Goal: Task Accomplishment & Management: Complete application form

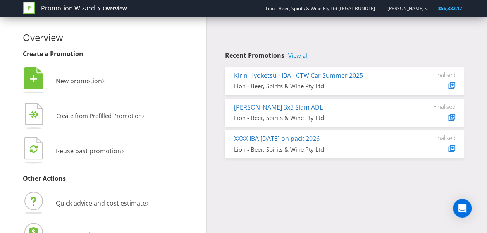
click at [296, 54] on link "View all" at bounding box center [298, 55] width 21 height 7
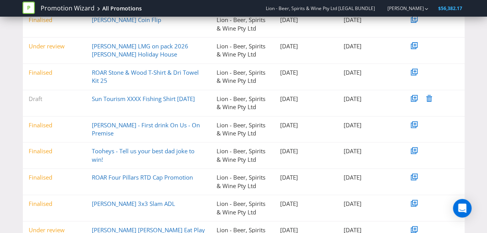
scroll to position [125, 0]
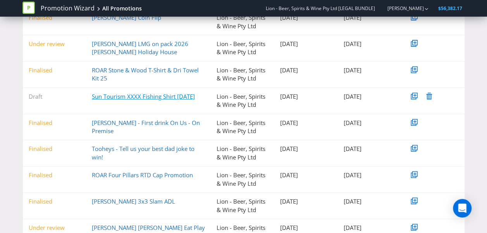
click at [129, 99] on link "Sun Tourism XXXX Fishing Shirt [DATE]" at bounding box center [143, 97] width 103 height 8
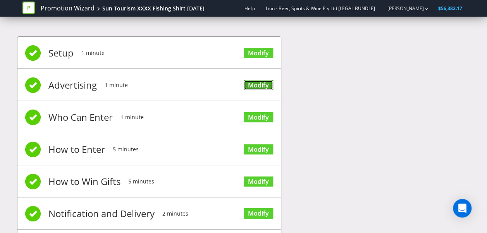
click at [246, 81] on link "Modify" at bounding box center [257, 85] width 29 height 10
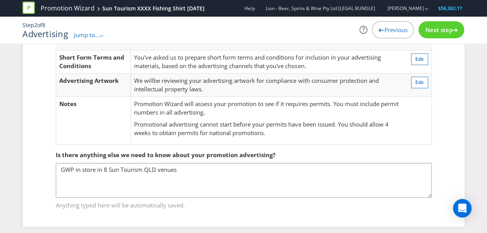
scroll to position [74, 0]
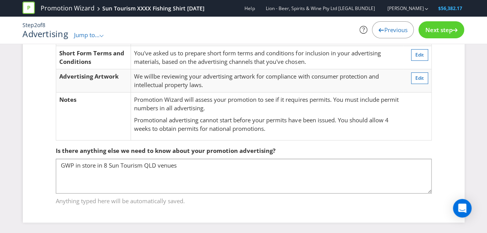
click at [440, 27] on span "Next step" at bounding box center [438, 30] width 27 height 8
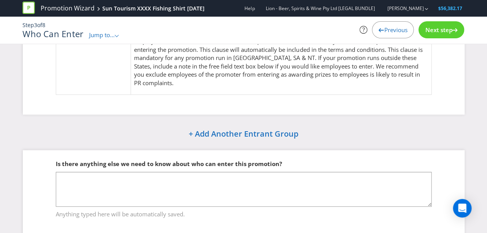
scroll to position [86, 0]
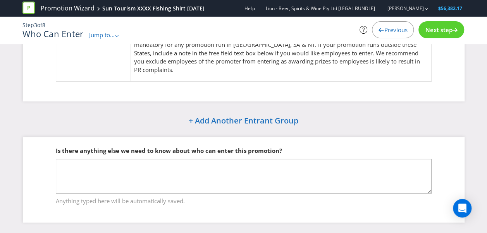
click at [440, 29] on span "Next step" at bounding box center [438, 30] width 27 height 8
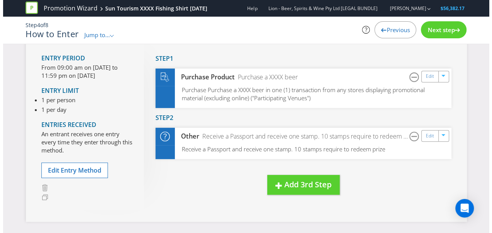
scroll to position [54, 0]
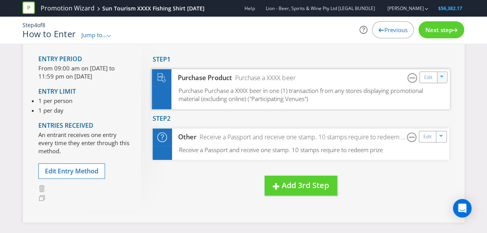
click at [440, 79] on icon "button" at bounding box center [441, 77] width 5 height 5
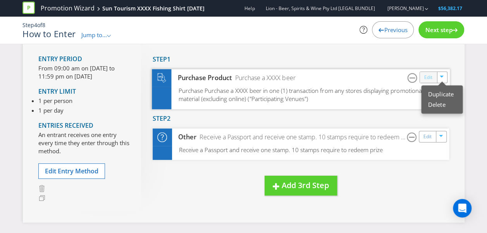
click at [431, 78] on link "Edit" at bounding box center [427, 77] width 8 height 9
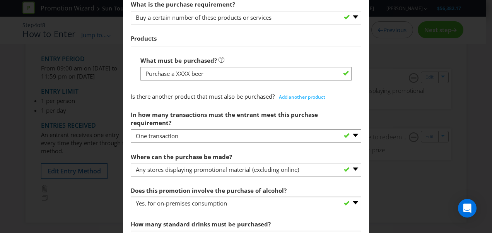
scroll to position [430, 0]
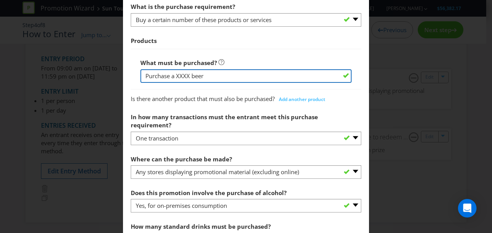
drag, startPoint x: 170, startPoint y: 74, endPoint x: 101, endPoint y: 67, distance: 69.6
click at [101, 67] on div "How to Enter Did You Know IMI research shows that ease of participation is one …" at bounding box center [246, 116] width 492 height 233
type input "a XXXX beer"
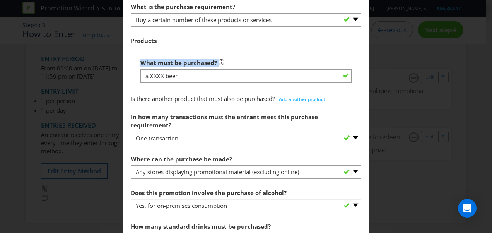
drag, startPoint x: 101, startPoint y: 67, endPoint x: 148, endPoint y: 76, distance: 48.1
click at [148, 76] on div "How to Enter Did You Know IMI research shows that ease of participation is one …" at bounding box center [246, 116] width 492 height 233
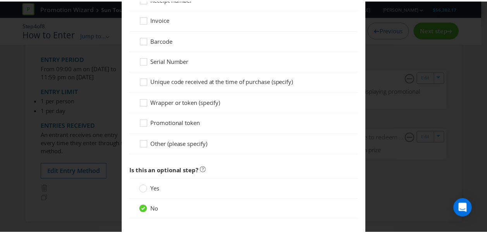
scroll to position [914, 0]
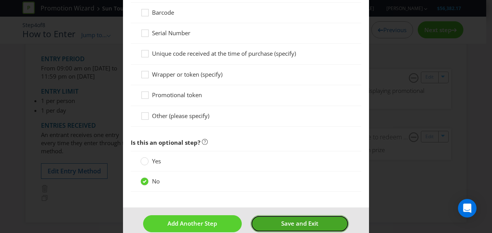
click at [260, 215] on button "Save and Exit" at bounding box center [300, 223] width 99 height 17
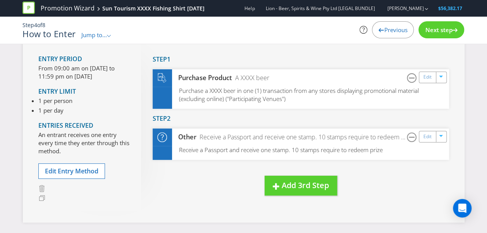
click at [434, 31] on span "Next step" at bounding box center [438, 30] width 27 height 8
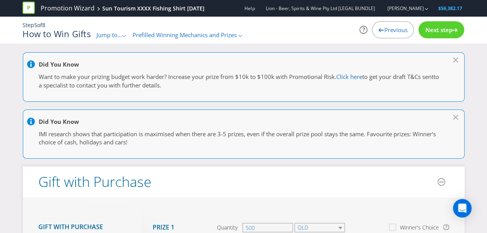
click at [434, 29] on span "Next step" at bounding box center [438, 30] width 27 height 8
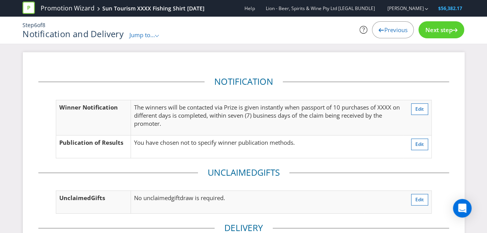
click at [401, 32] on span "Previous" at bounding box center [395, 30] width 23 height 8
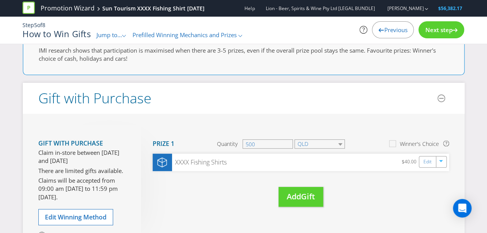
scroll to position [86, 0]
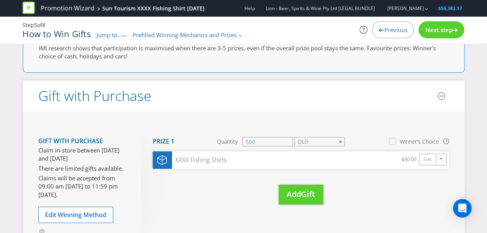
click at [441, 27] on span "Next step" at bounding box center [438, 30] width 27 height 8
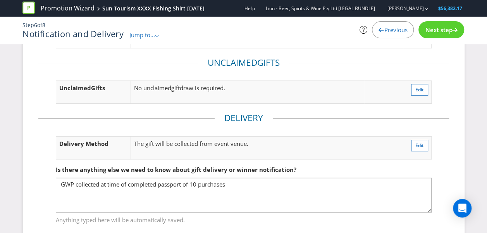
scroll to position [111, 0]
click at [428, 28] on span "Next step" at bounding box center [438, 30] width 27 height 8
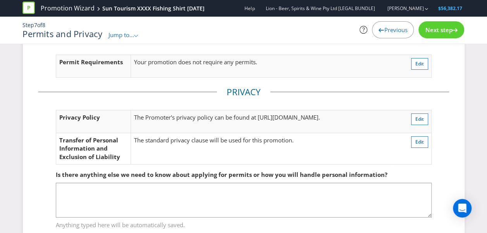
scroll to position [57, 0]
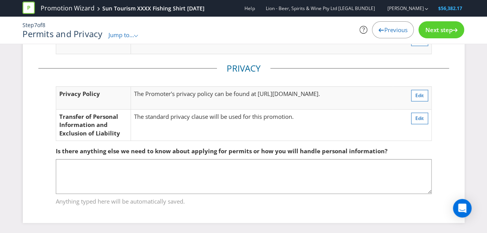
click at [426, 31] on span "Next step" at bounding box center [438, 30] width 27 height 8
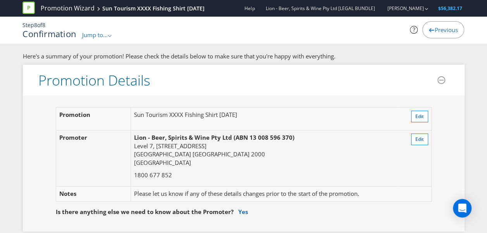
click at [441, 26] on span "Previous" at bounding box center [445, 30] width 23 height 8
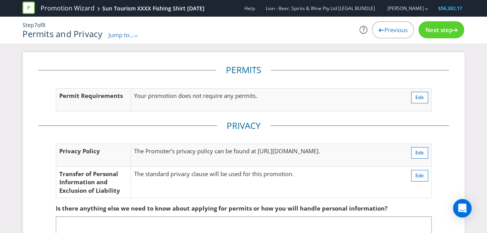
click at [398, 31] on span "Previous" at bounding box center [395, 30] width 23 height 8
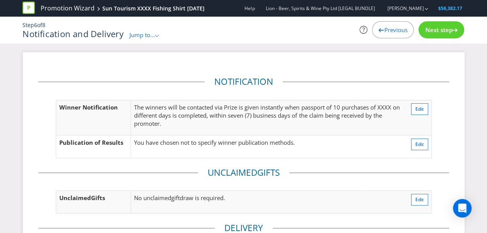
click at [392, 34] on div "Previous" at bounding box center [393, 29] width 42 height 17
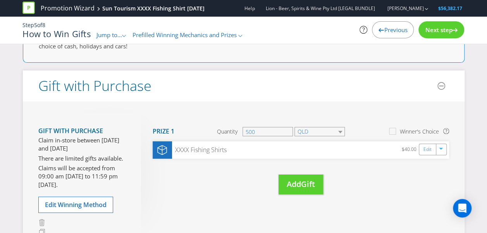
scroll to position [10, 0]
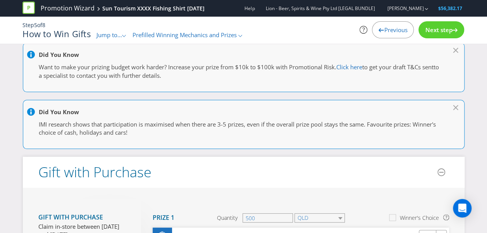
click at [380, 36] on div "Previous" at bounding box center [393, 29] width 42 height 17
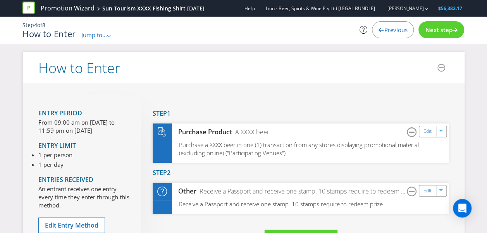
click at [378, 31] on icon at bounding box center [380, 30] width 5 height 4
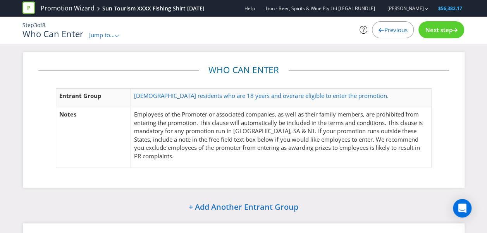
click at [385, 33] on span "Previous" at bounding box center [395, 30] width 23 height 8
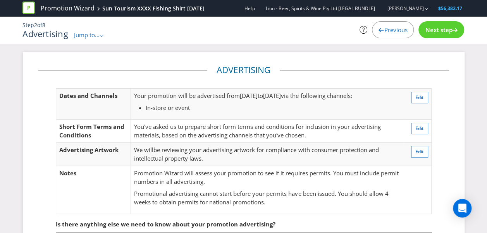
click at [437, 29] on span "Next step" at bounding box center [438, 30] width 27 height 8
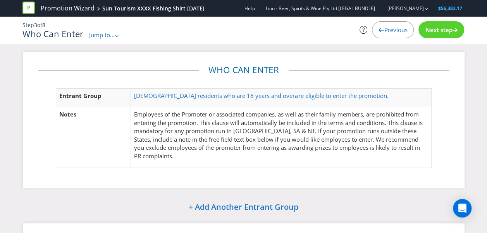
click at [437, 29] on span "Next step" at bounding box center [438, 30] width 27 height 8
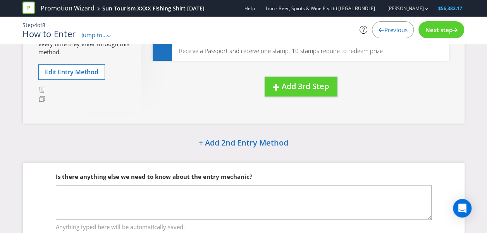
scroll to position [154, 0]
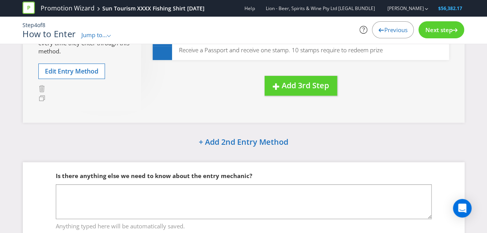
click at [425, 32] on span "Next step" at bounding box center [438, 30] width 27 height 8
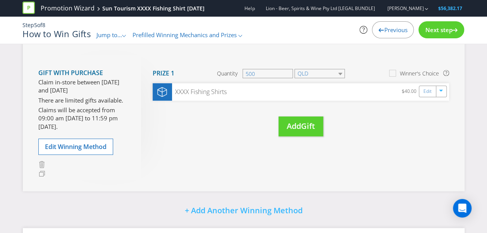
click at [425, 32] on span "Next step" at bounding box center [438, 30] width 27 height 8
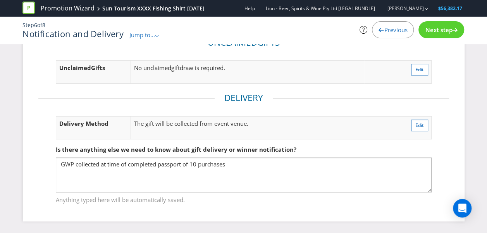
scroll to position [128, 0]
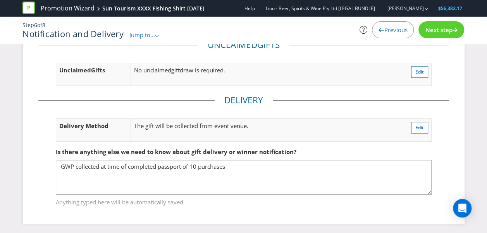
click at [437, 28] on span "Next step" at bounding box center [438, 30] width 27 height 8
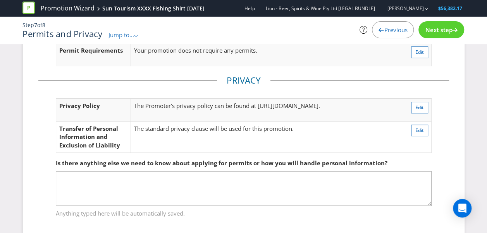
scroll to position [57, 0]
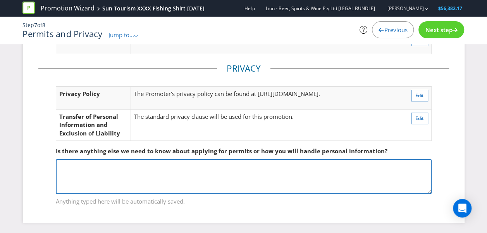
click at [66, 166] on textarea at bounding box center [243, 176] width 375 height 35
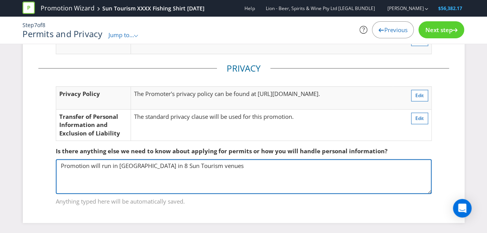
type textarea "Promotion will run in [GEOGRAPHIC_DATA] in 8 Sun Tourism venues"
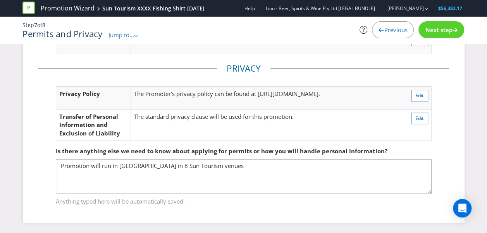
click at [433, 31] on span "Next step" at bounding box center [438, 30] width 27 height 8
